Goal: Check status: Check status

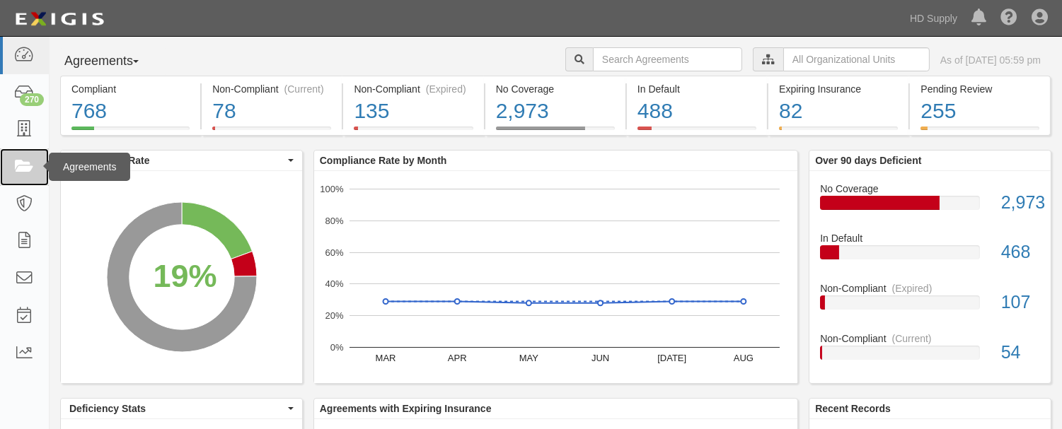
click at [26, 161] on icon at bounding box center [24, 167] width 20 height 16
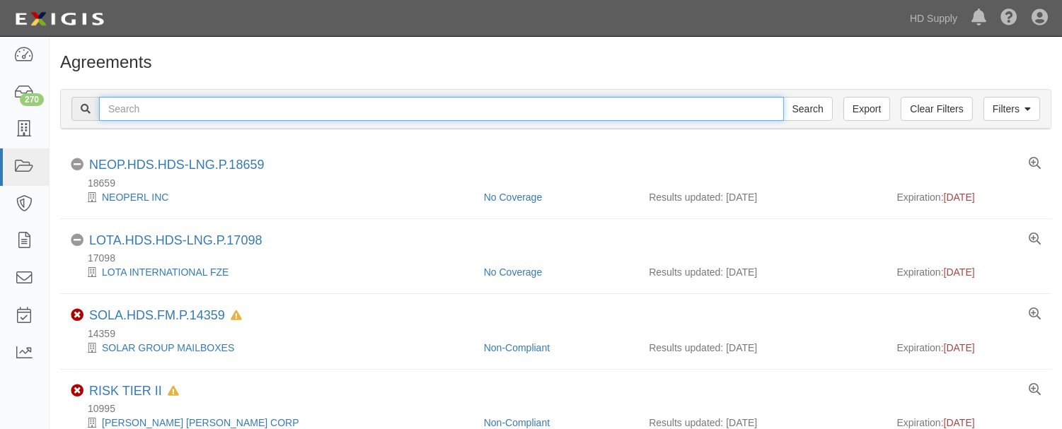
click at [173, 113] on input "text" at bounding box center [441, 109] width 685 height 24
type input "TNZ Services LLC"
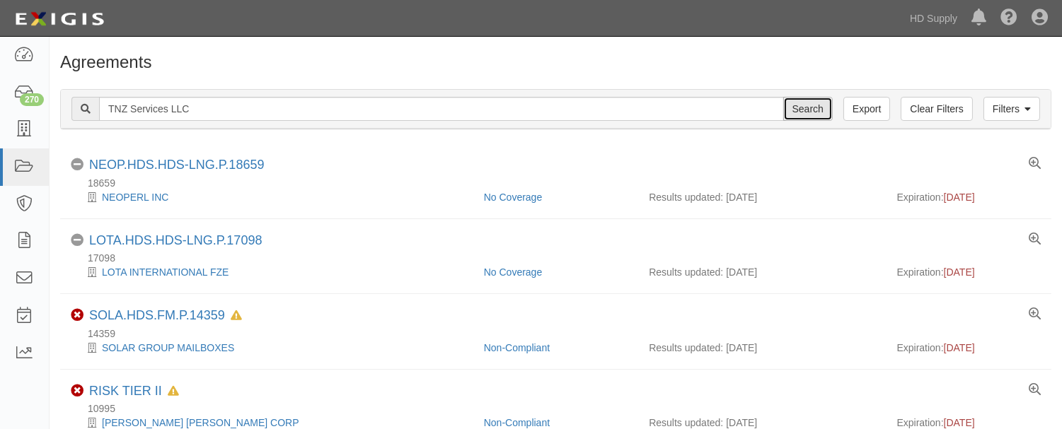
click at [801, 116] on input "Search" at bounding box center [808, 109] width 50 height 24
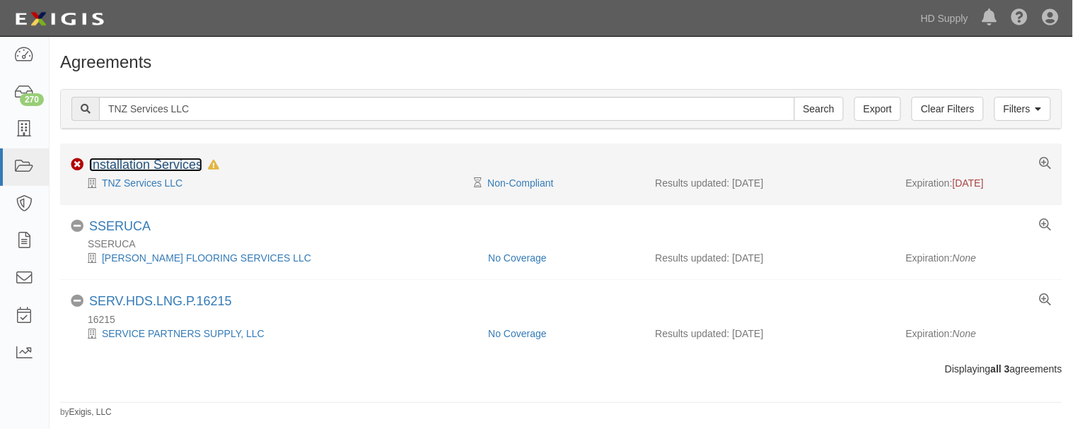
click at [151, 163] on link "Installation Services" at bounding box center [145, 165] width 113 height 14
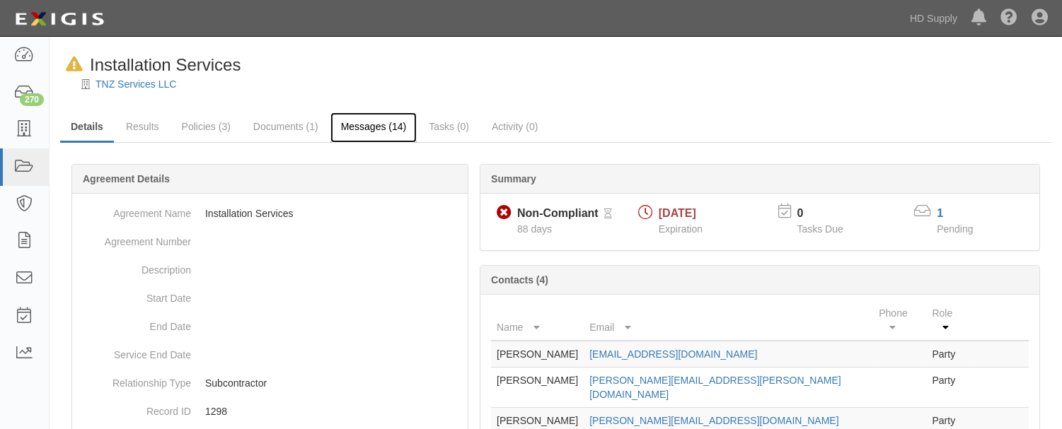
click at [350, 120] on link "Messages (14)" at bounding box center [373, 127] width 87 height 30
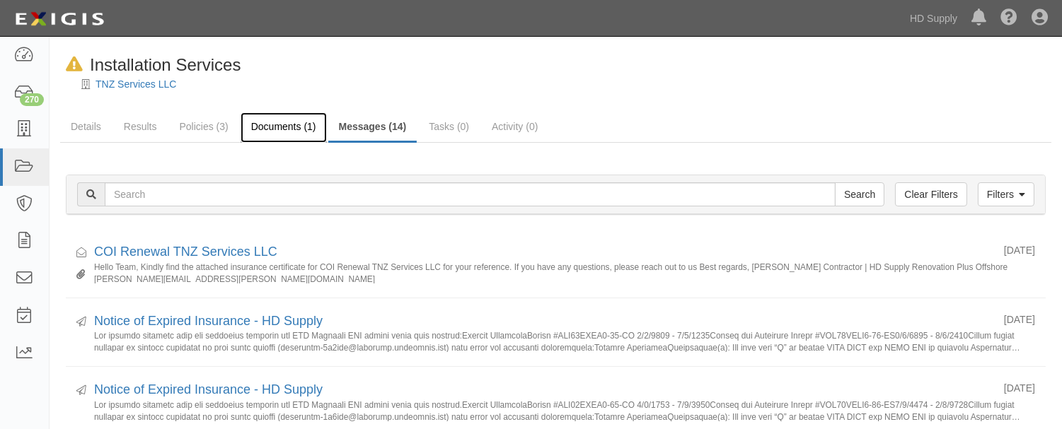
click at [266, 123] on link "Documents (1)" at bounding box center [284, 127] width 86 height 30
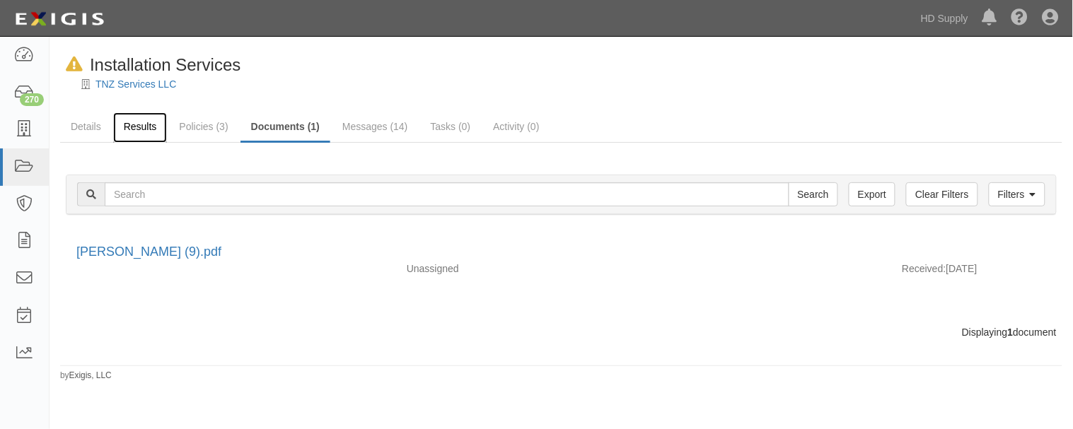
click at [157, 125] on link "Results" at bounding box center [140, 127] width 54 height 30
